Goal: Ask a question: Seek information or help from site administrators or community

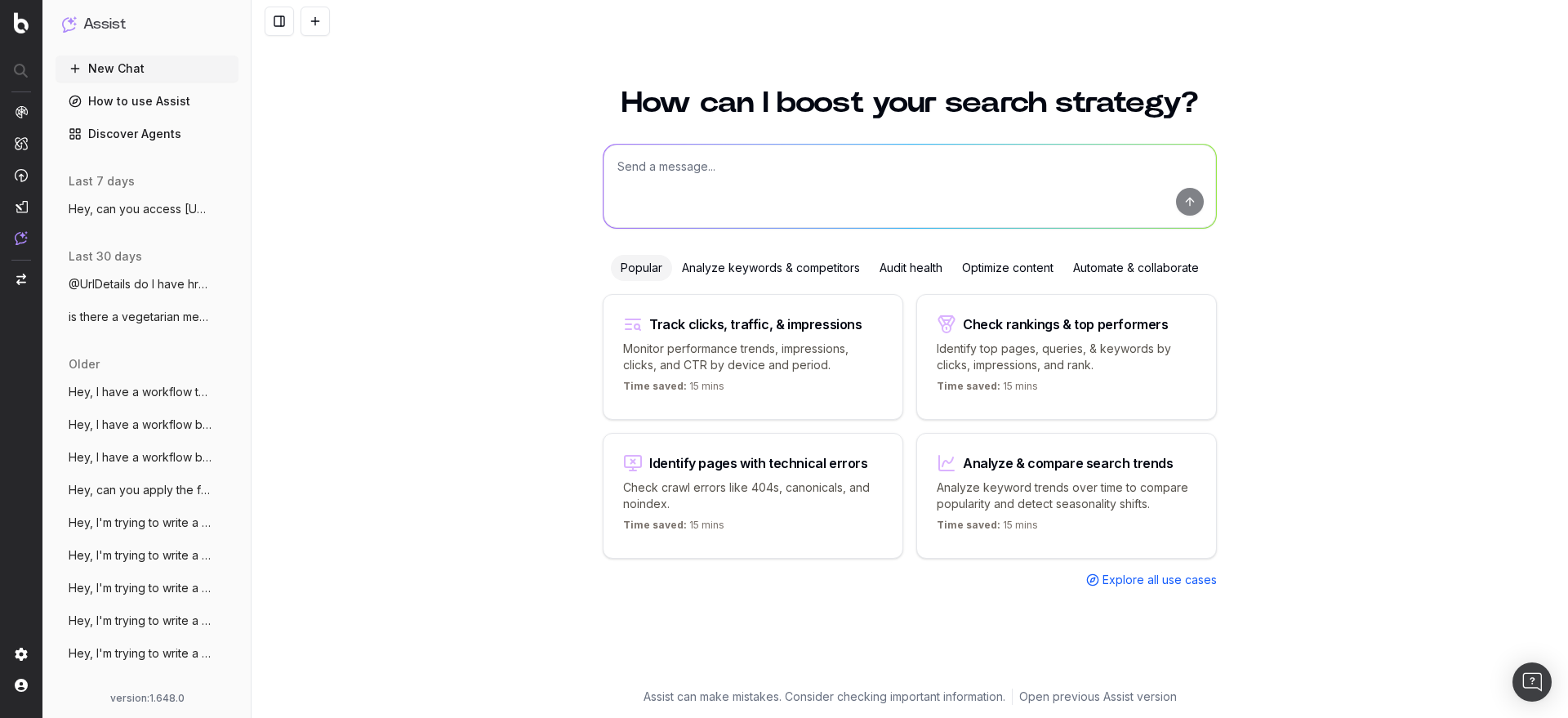
click at [717, 177] on textarea at bounding box center [910, 186] width 612 height 83
type textarea "Can you show me which query string is generating the most crawl and visits?"
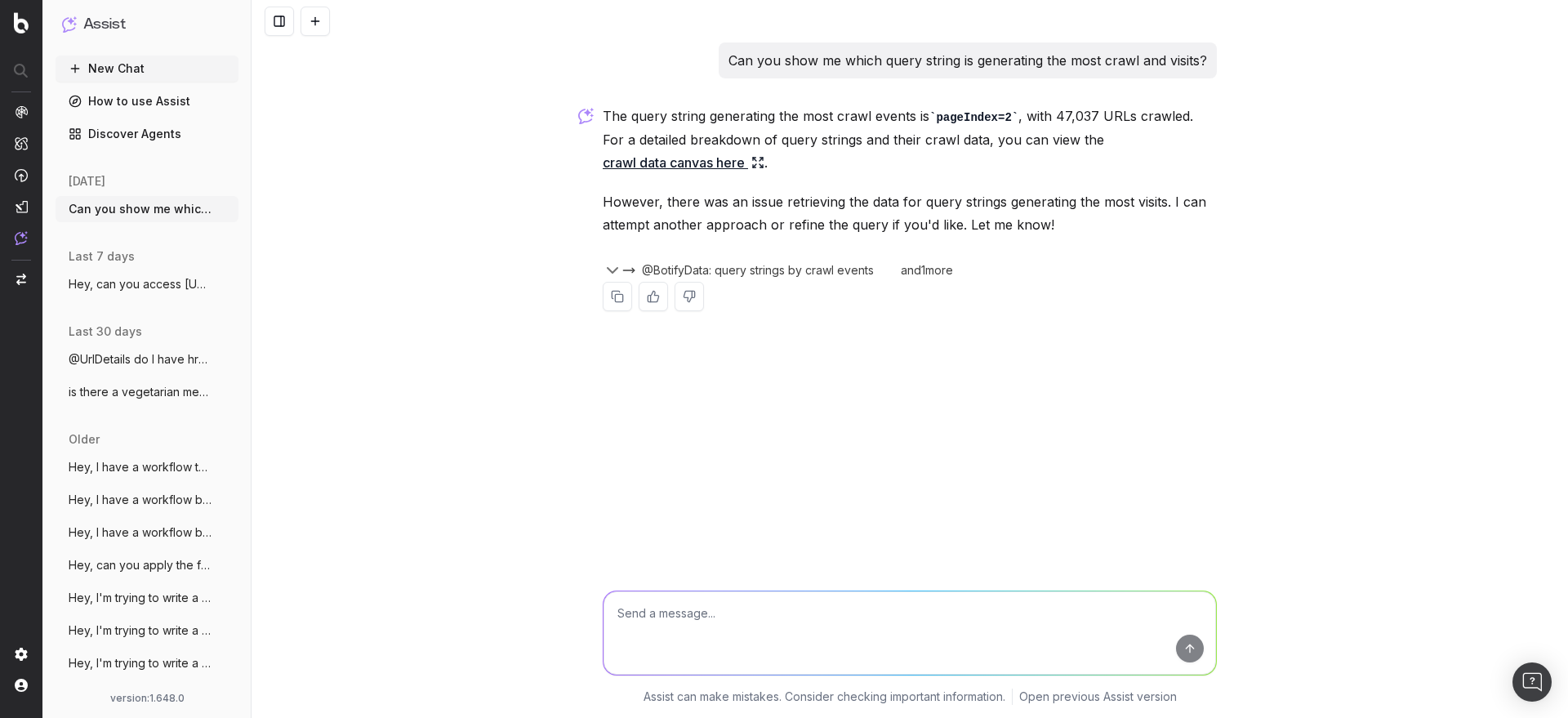
click at [703, 166] on link "crawl data canvas here" at bounding box center [684, 162] width 162 height 23
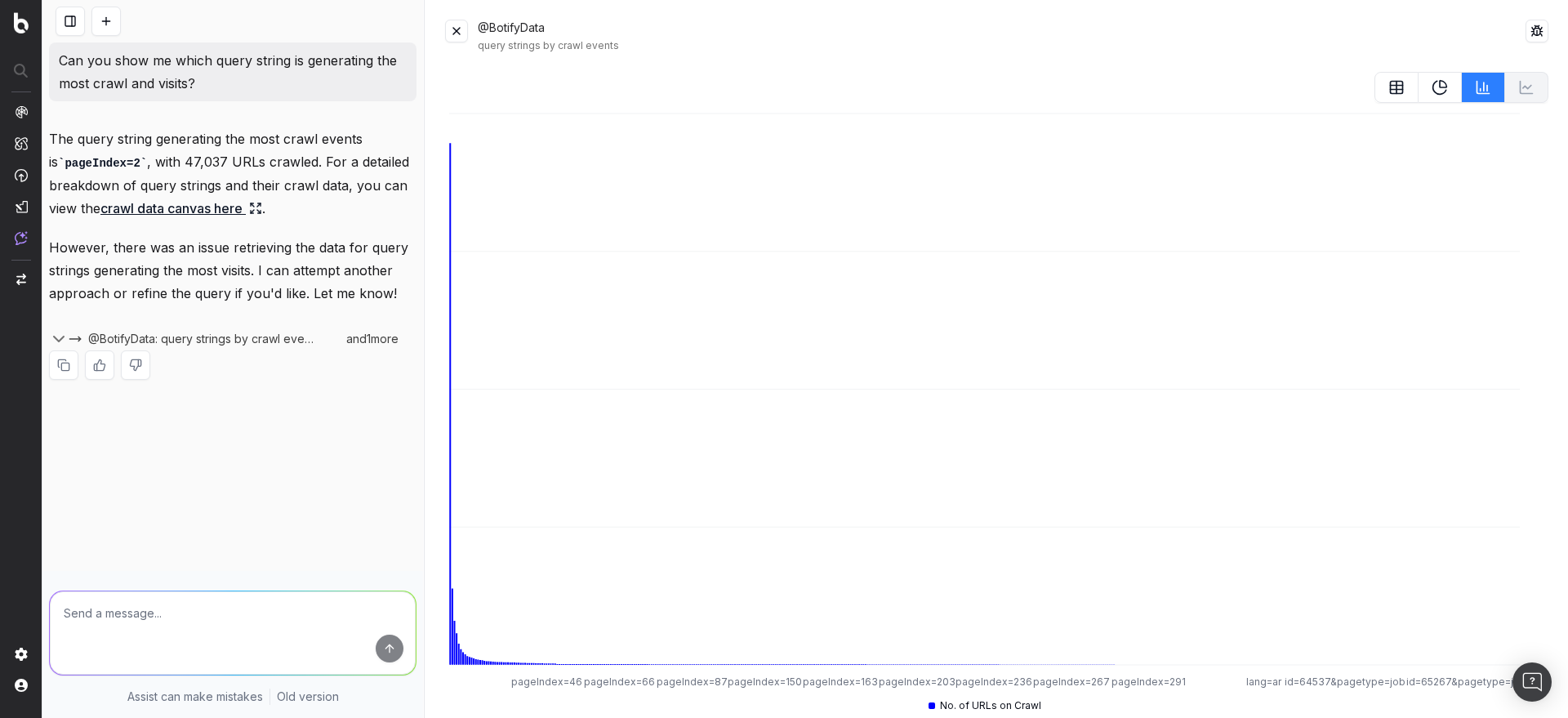
click at [1375, 83] on button at bounding box center [1396, 87] width 44 height 31
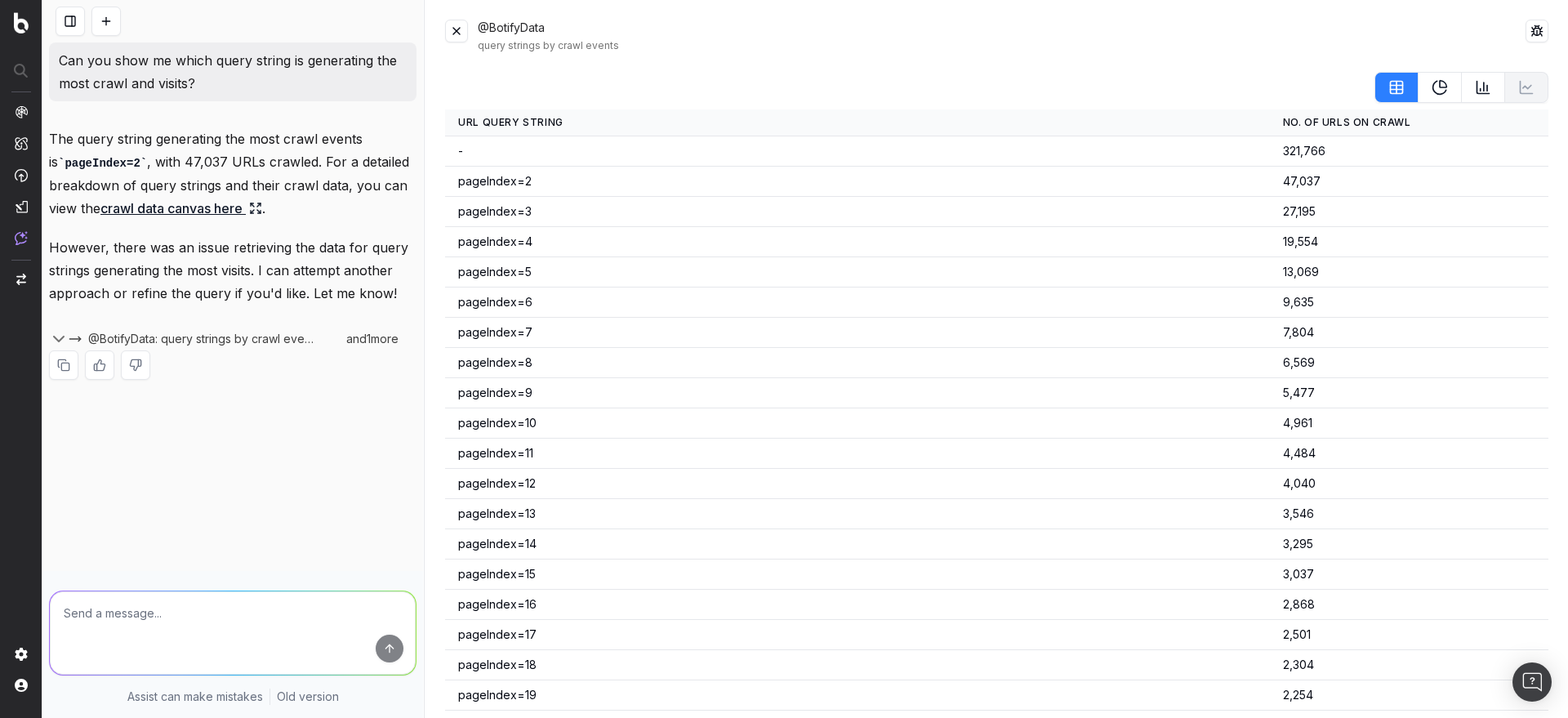
click at [1528, 30] on button at bounding box center [1536, 31] width 23 height 23
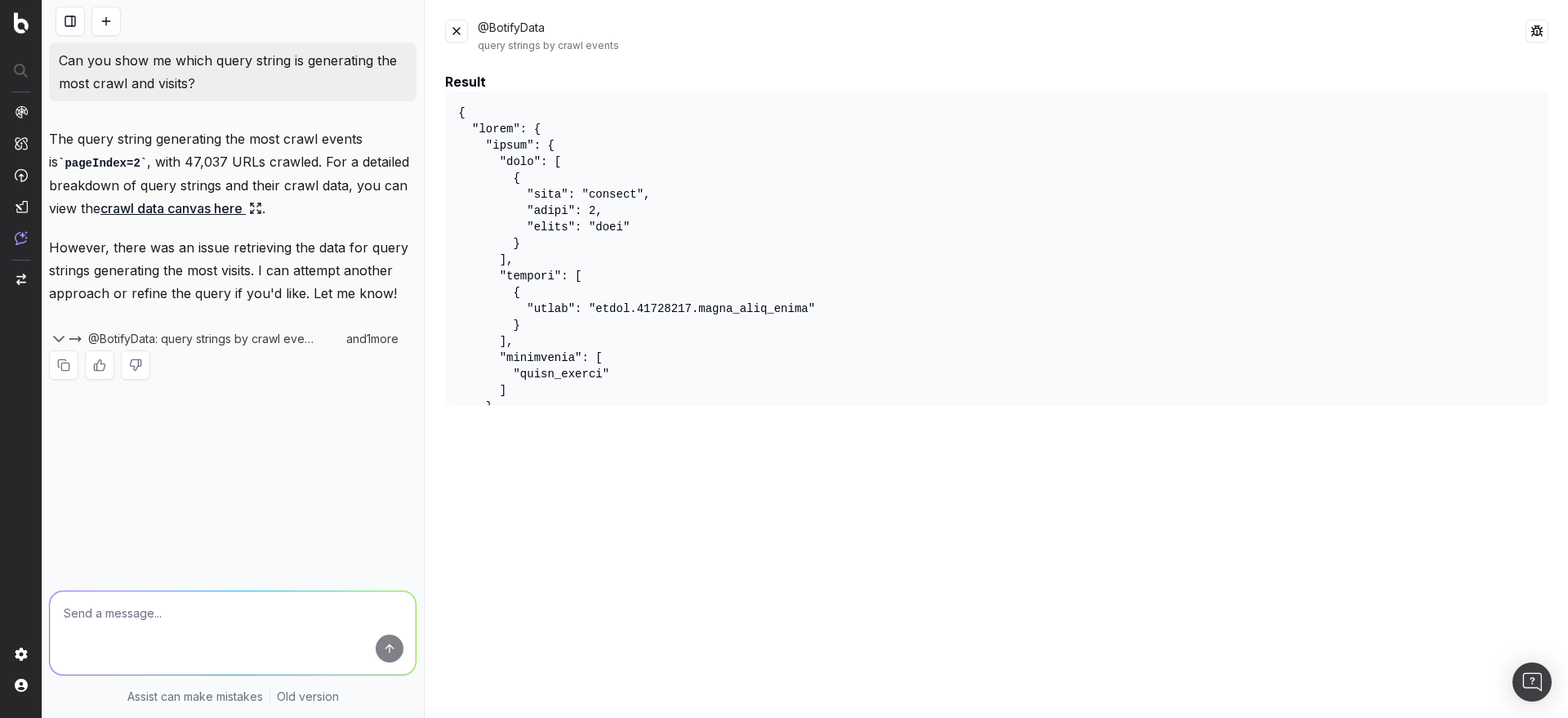
click at [234, 610] on textarea at bounding box center [233, 633] width 366 height 83
type textarea "Thanks! Can you actually show me the google crawl and visits from google?"
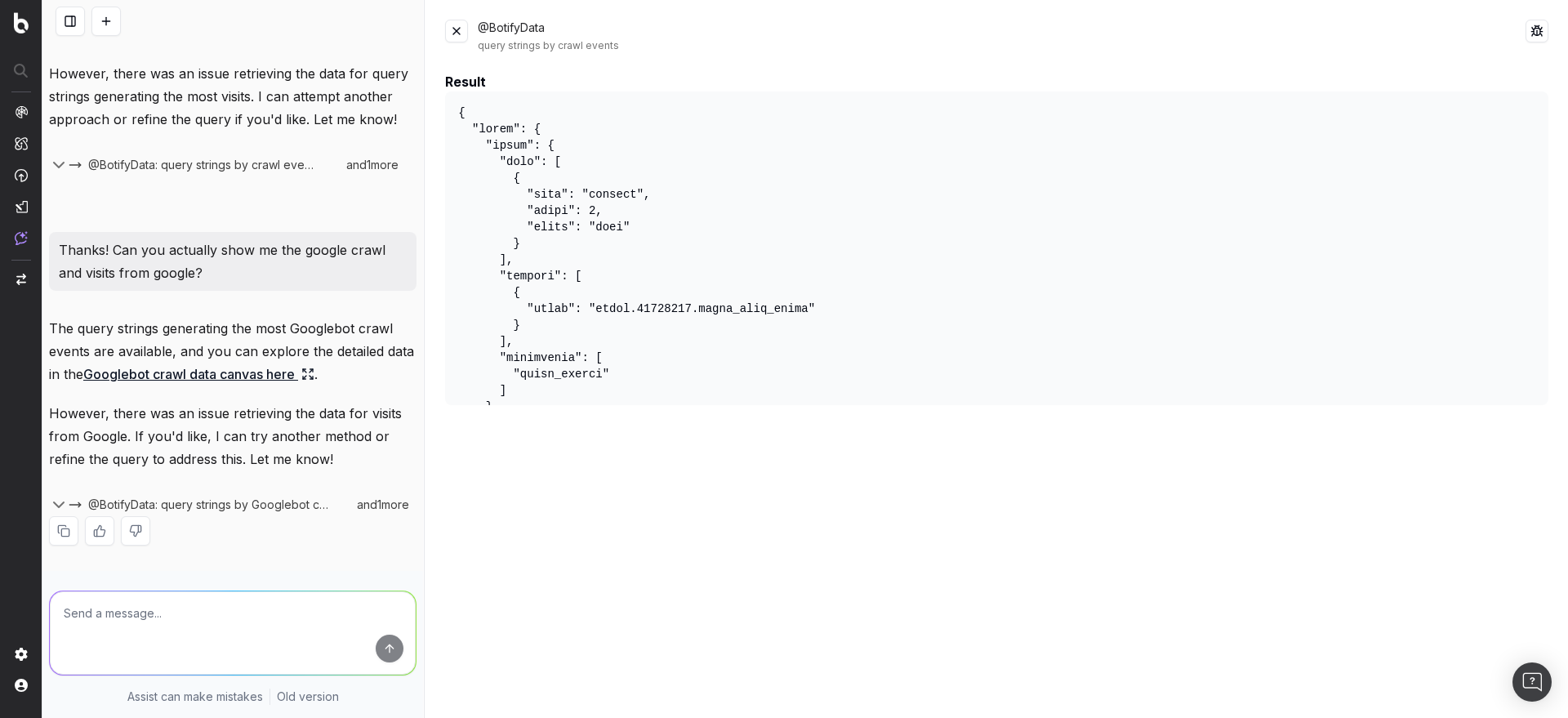
click at [224, 375] on link "Googlebot crawl data canvas here" at bounding box center [199, 374] width 231 height 23
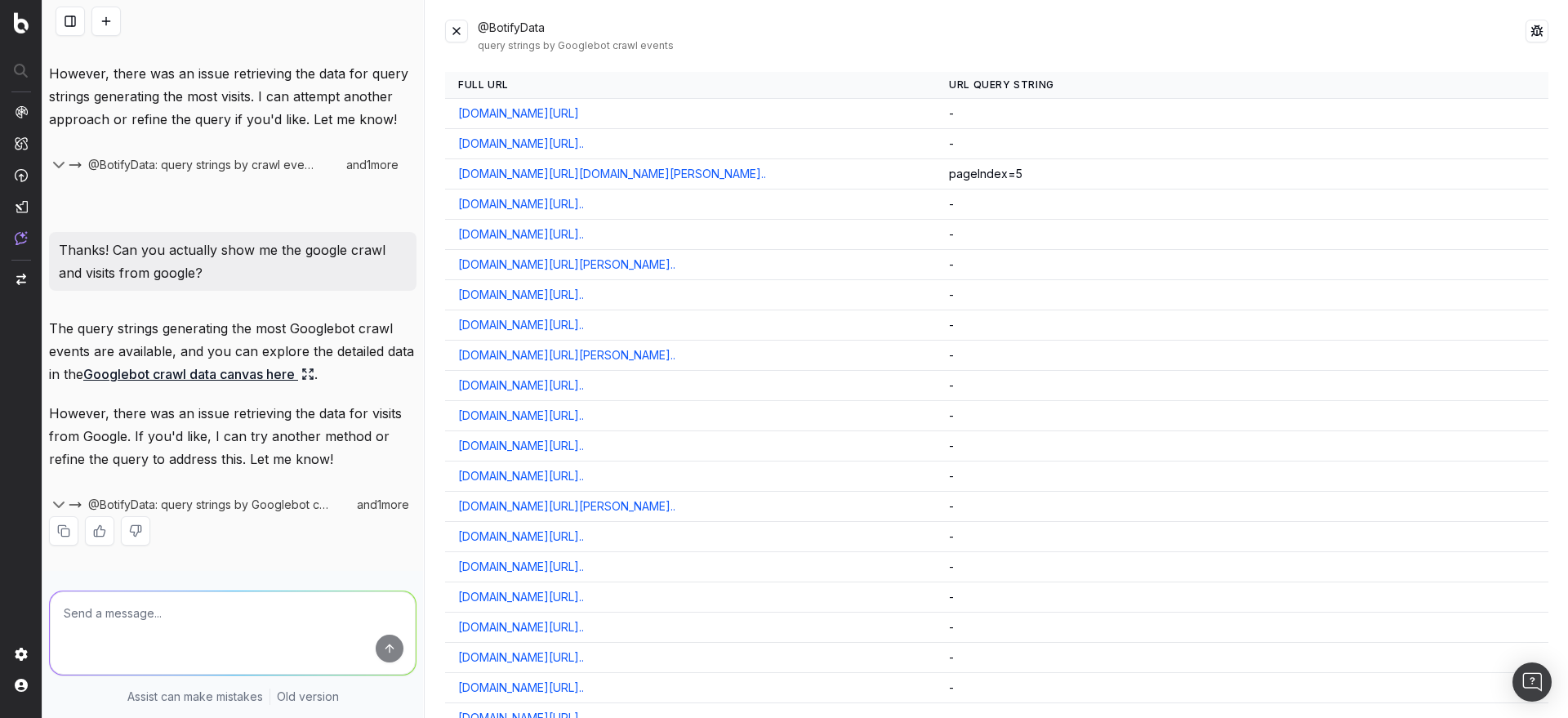
click at [1525, 26] on button at bounding box center [1536, 31] width 23 height 23
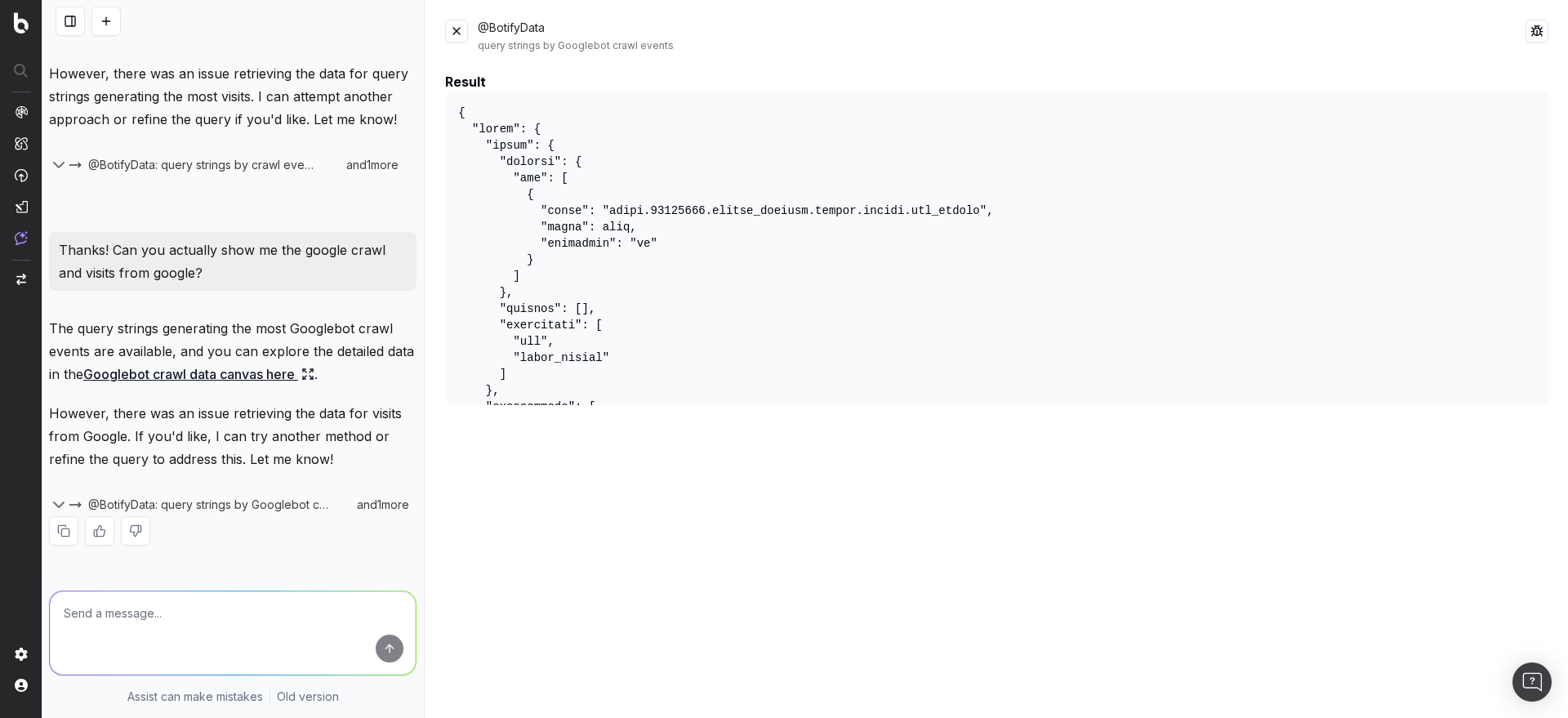
click at [1525, 30] on button at bounding box center [1536, 31] width 23 height 23
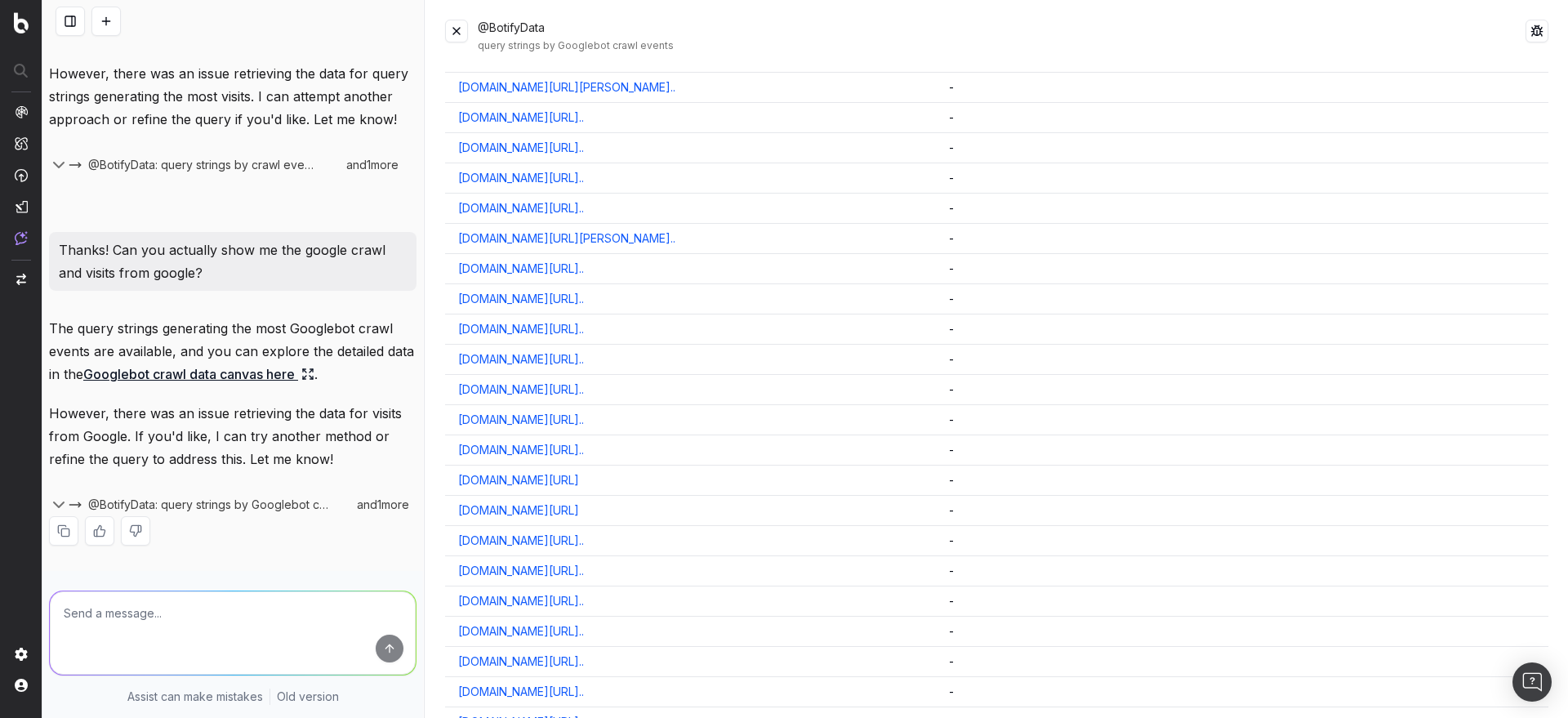
scroll to position [506, 0]
click at [258, 610] on textarea at bounding box center [233, 633] width 366 height 83
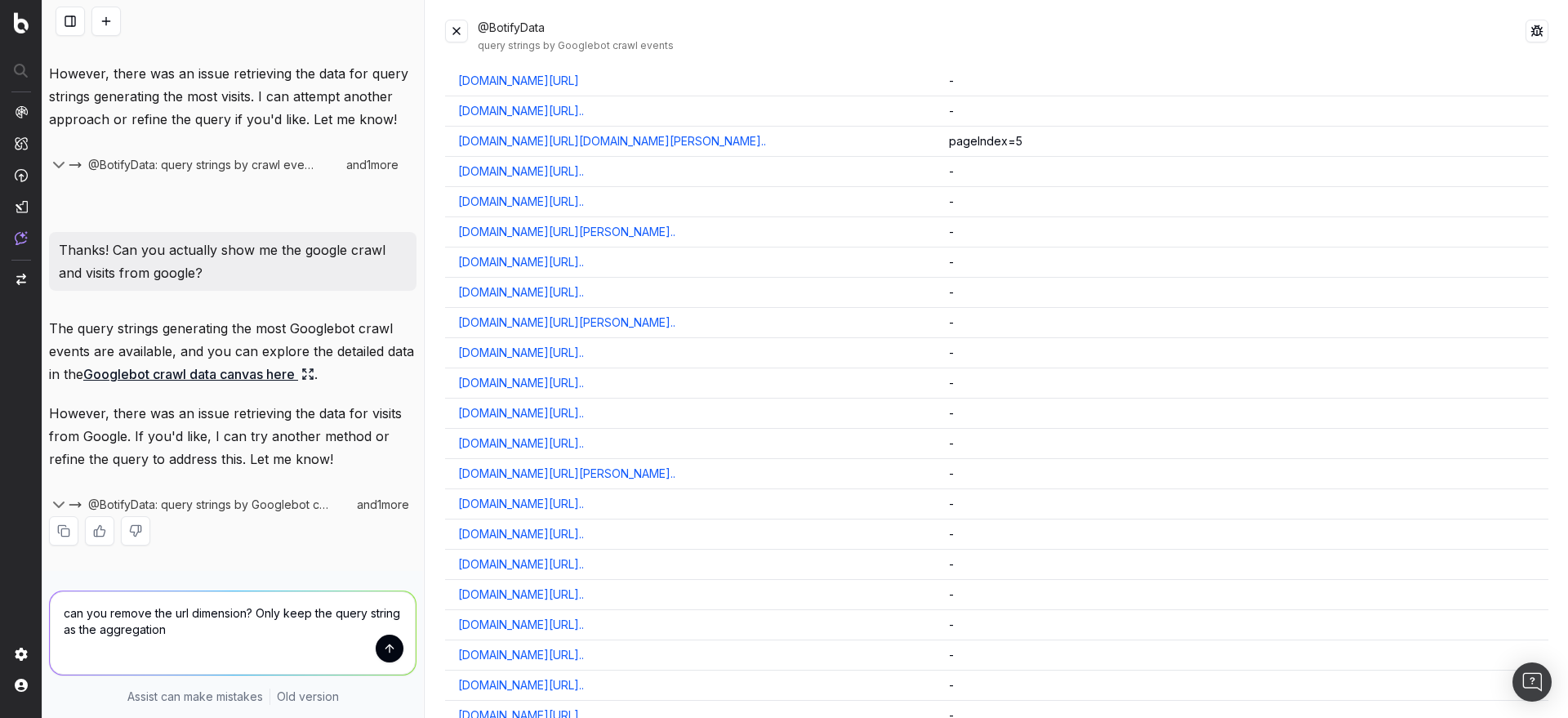
scroll to position [0, 0]
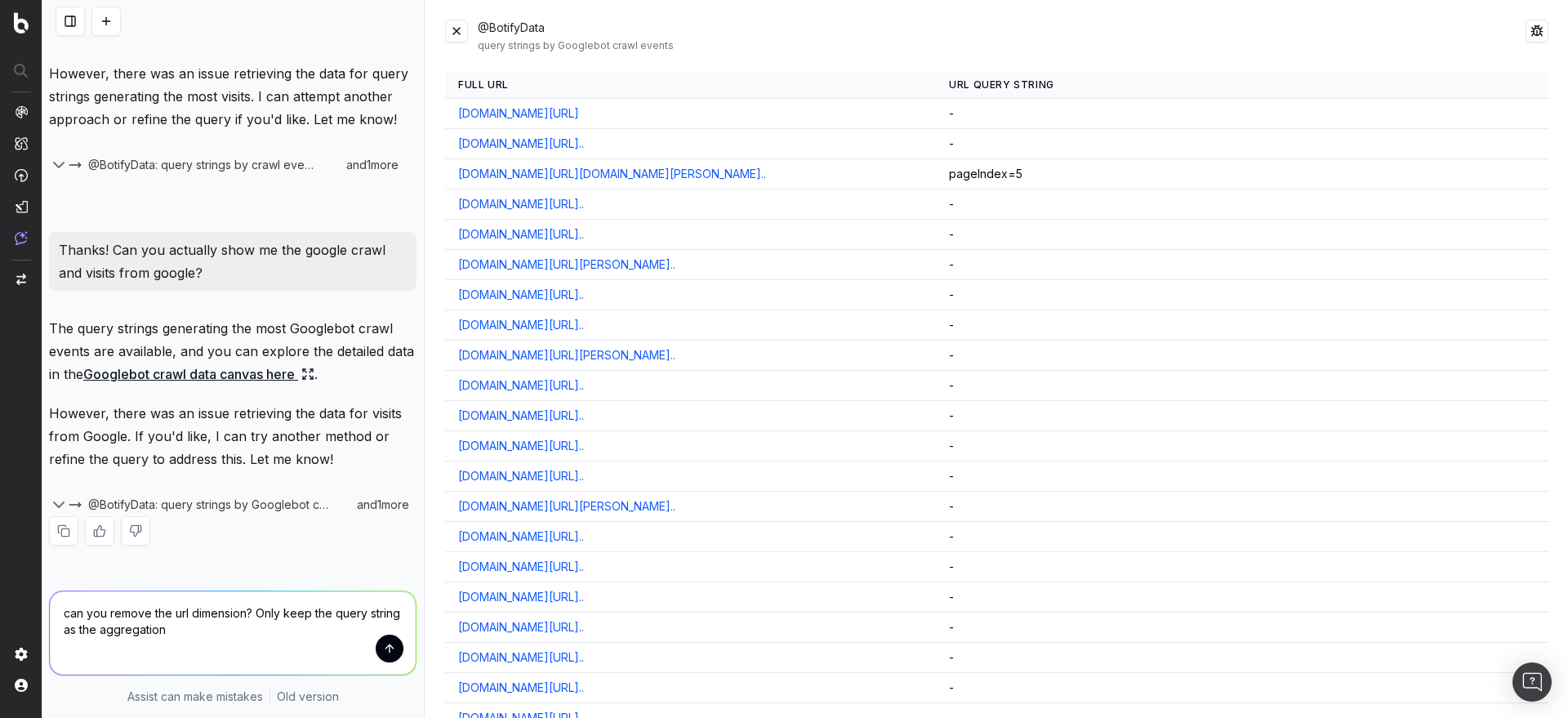
click at [1527, 32] on button at bounding box center [1536, 31] width 23 height 23
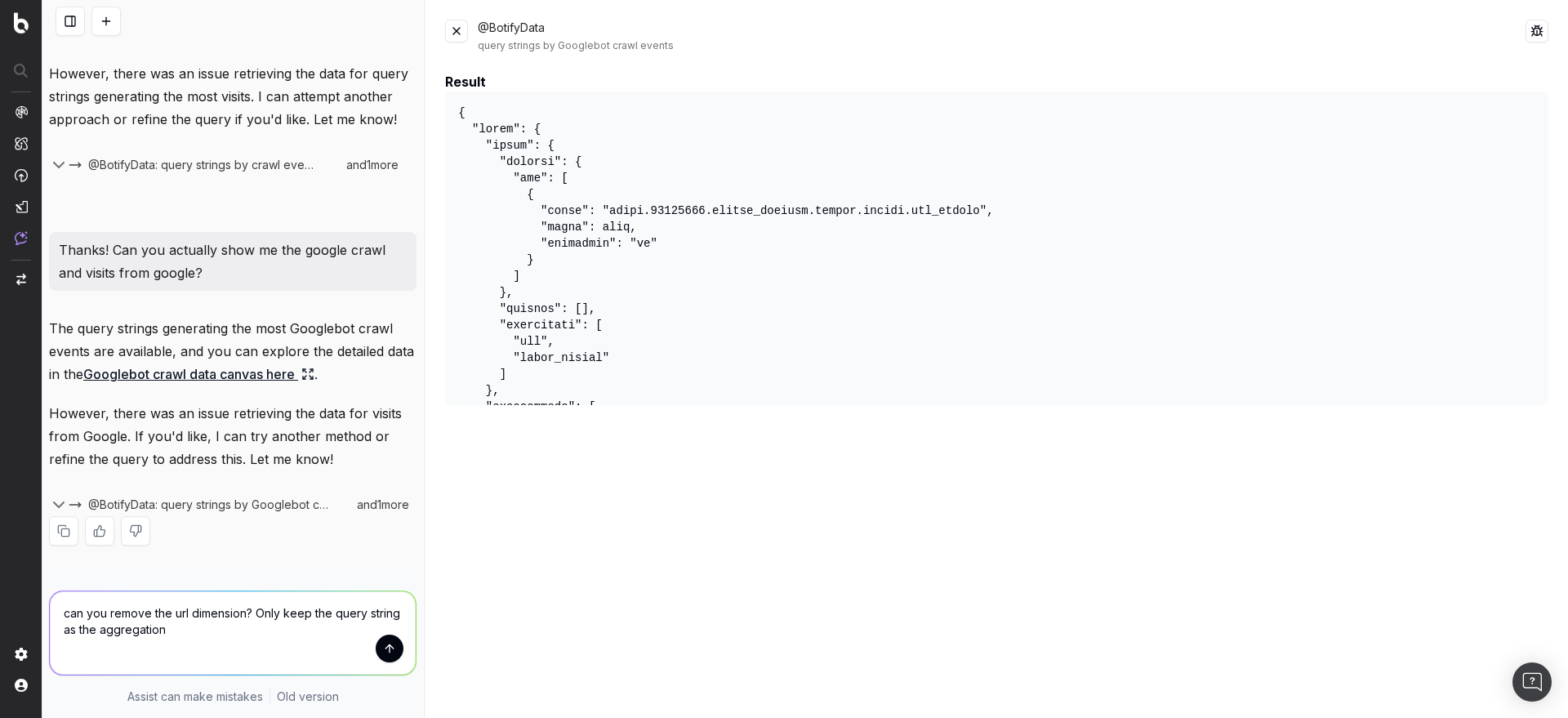
click at [1525, 28] on button at bounding box center [1536, 31] width 23 height 23
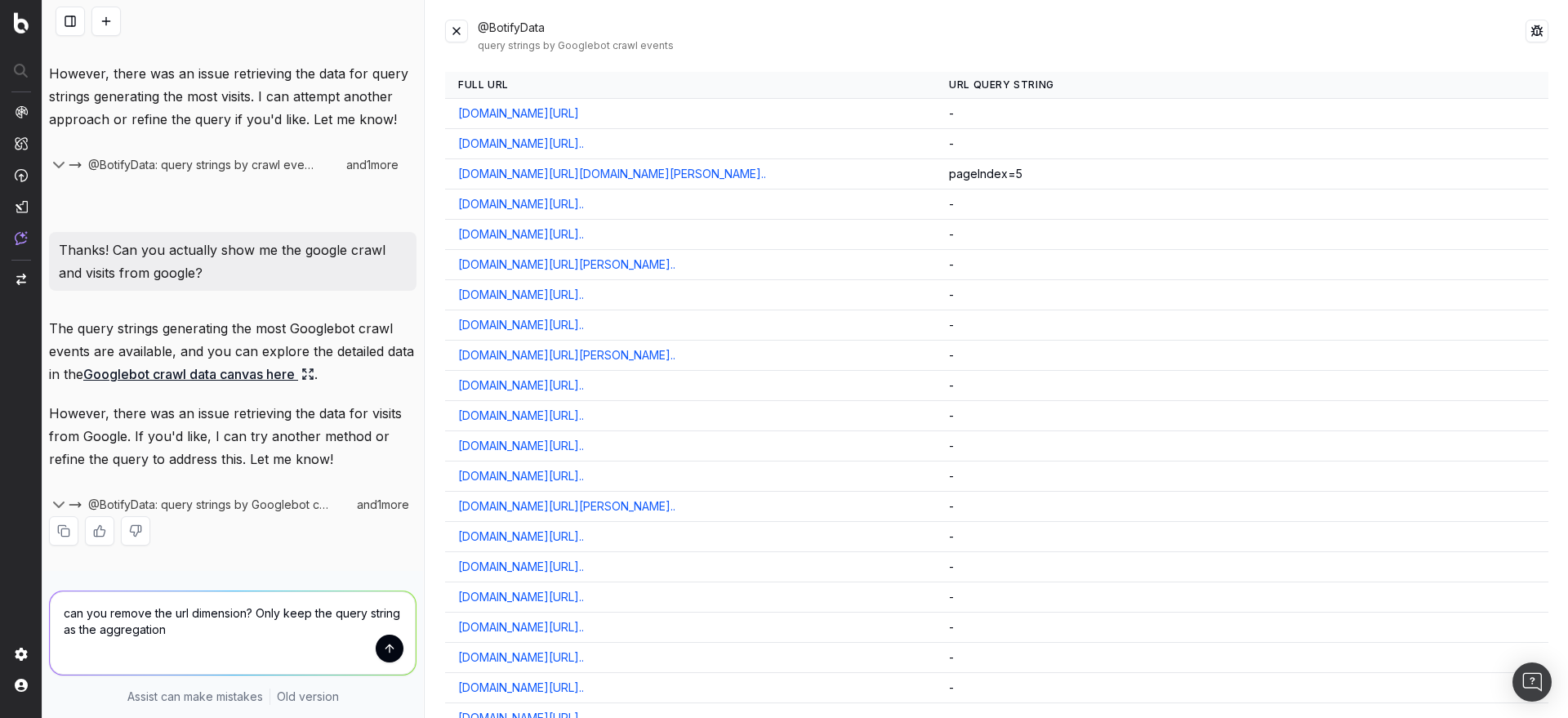
click at [238, 621] on textarea "can you remove the url dimension? Only keep the query string as the aggregation" at bounding box center [233, 633] width 366 height 83
type textarea "can you remove the url dimension? Only keep the query string as the aggregation…"
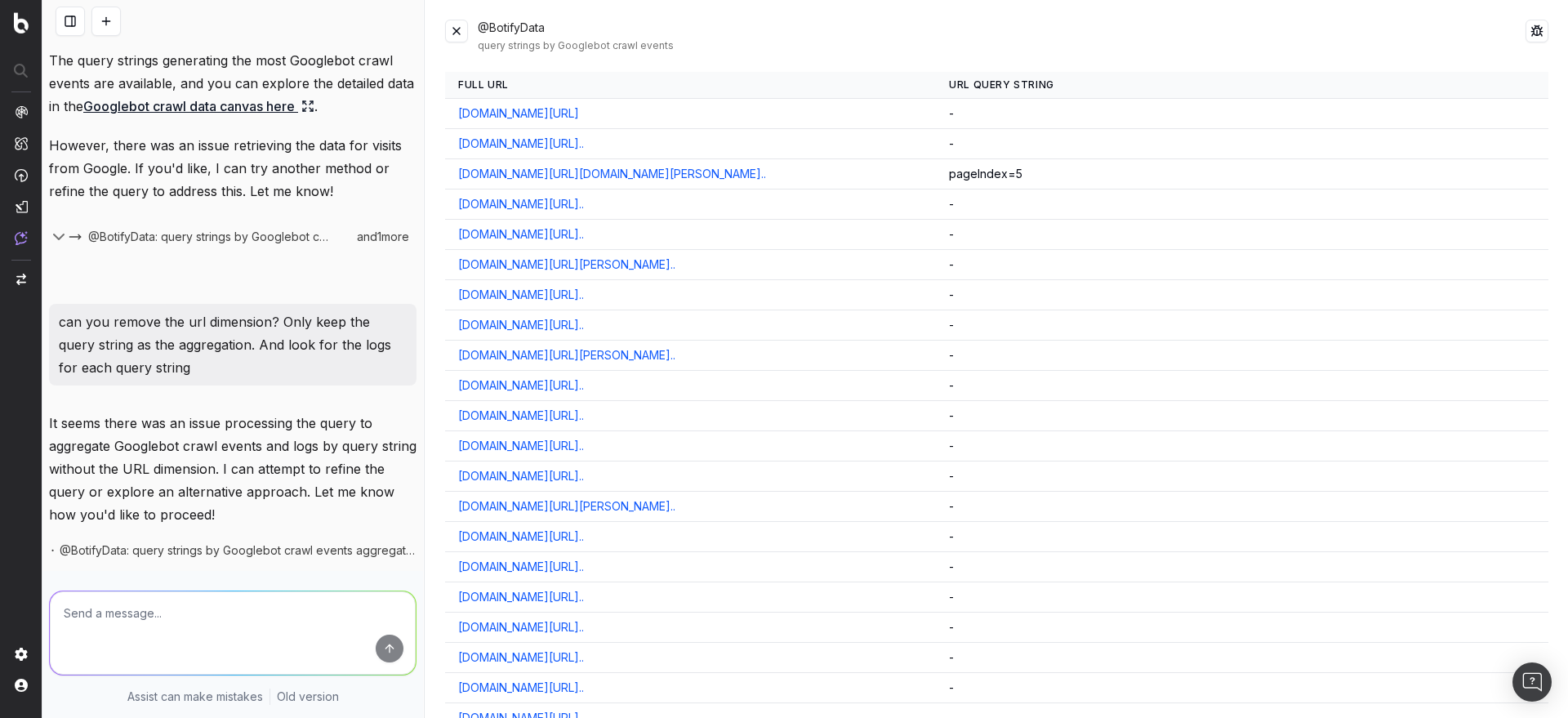
scroll to position [497, 0]
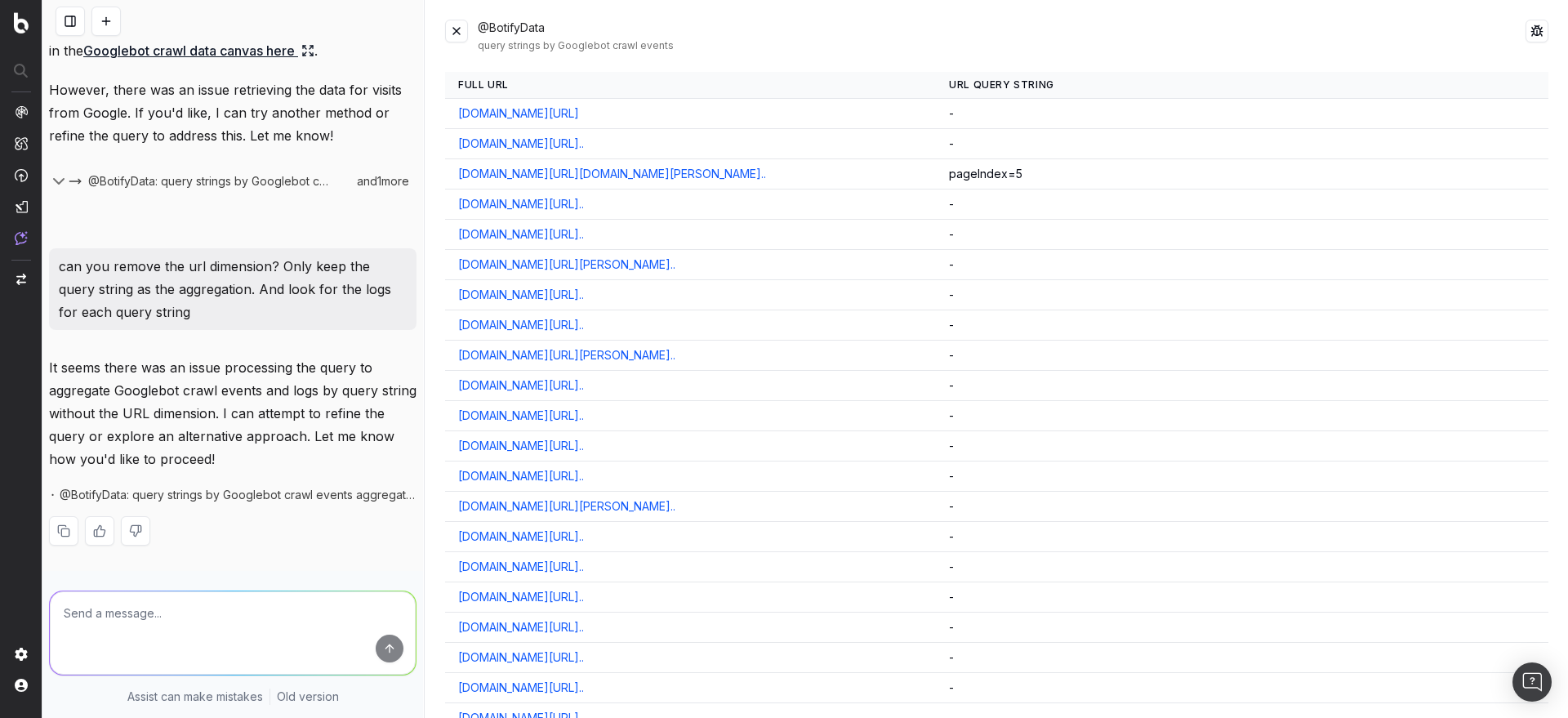
click at [249, 462] on p "It seems there was an issue processing the query to aggregate Googlebot crawl e…" at bounding box center [233, 413] width 368 height 114
click at [189, 496] on span "@BotifyData: query strings by Googlebot crawl events aggregated without URL dim…" at bounding box center [238, 495] width 357 height 17
click at [1525, 32] on button at bounding box center [1536, 31] width 23 height 23
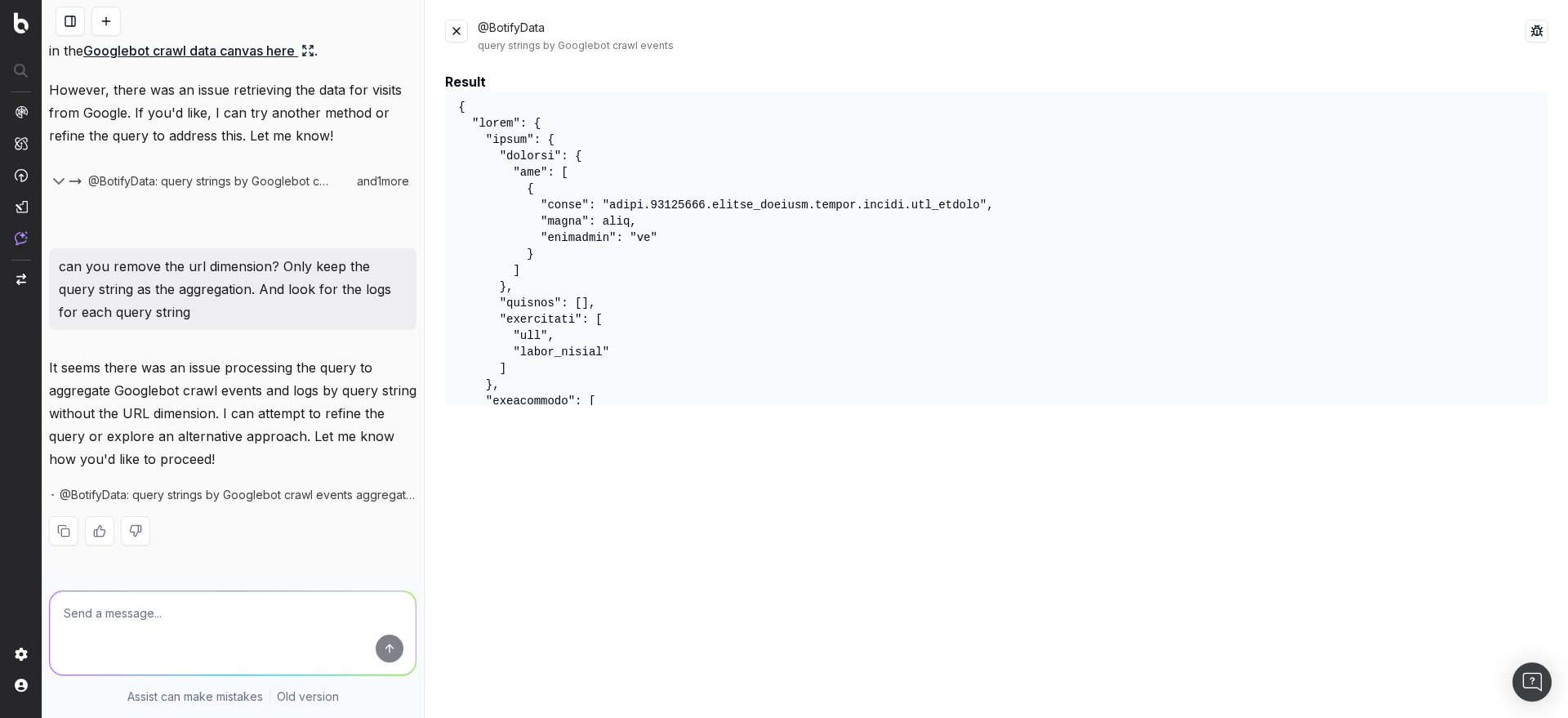
scroll to position [0, 0]
